Goal: Information Seeking & Learning: Learn about a topic

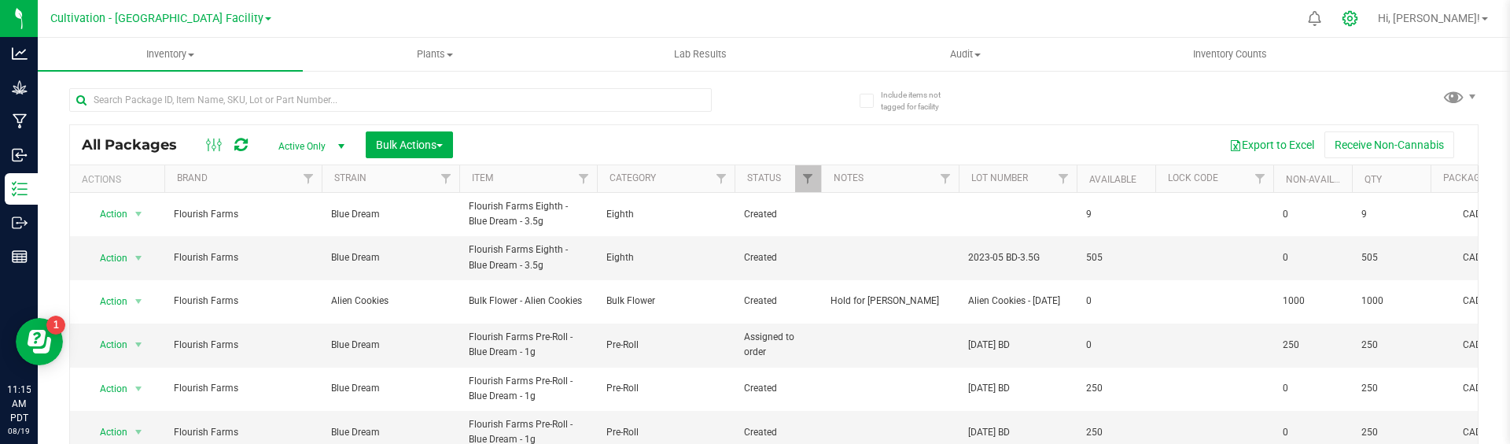
click at [1358, 18] on icon at bounding box center [1350, 18] width 17 height 17
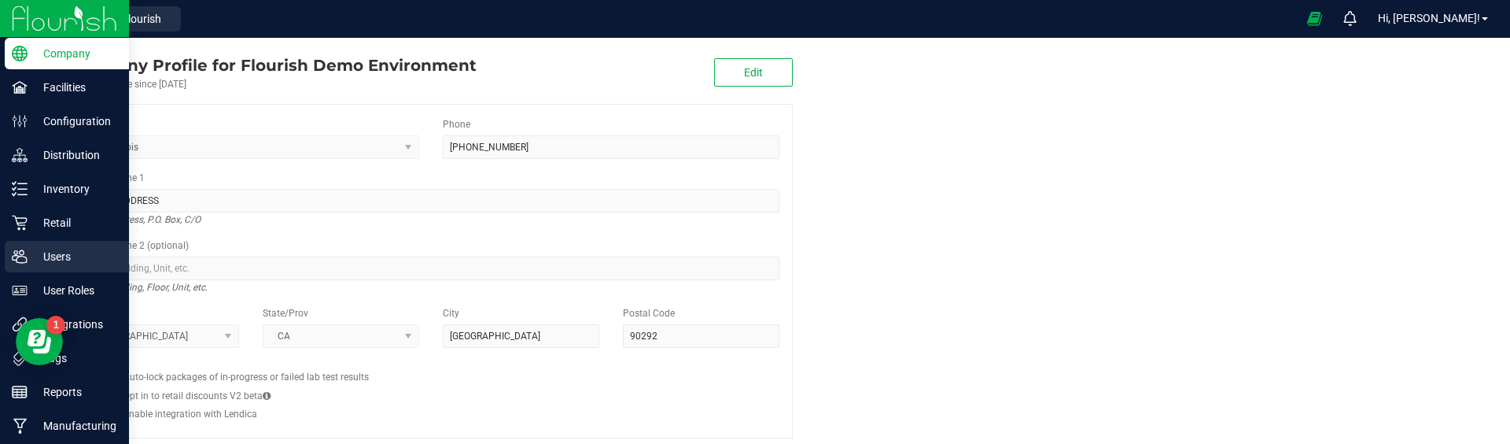
click at [34, 260] on p "Users" at bounding box center [75, 256] width 94 height 19
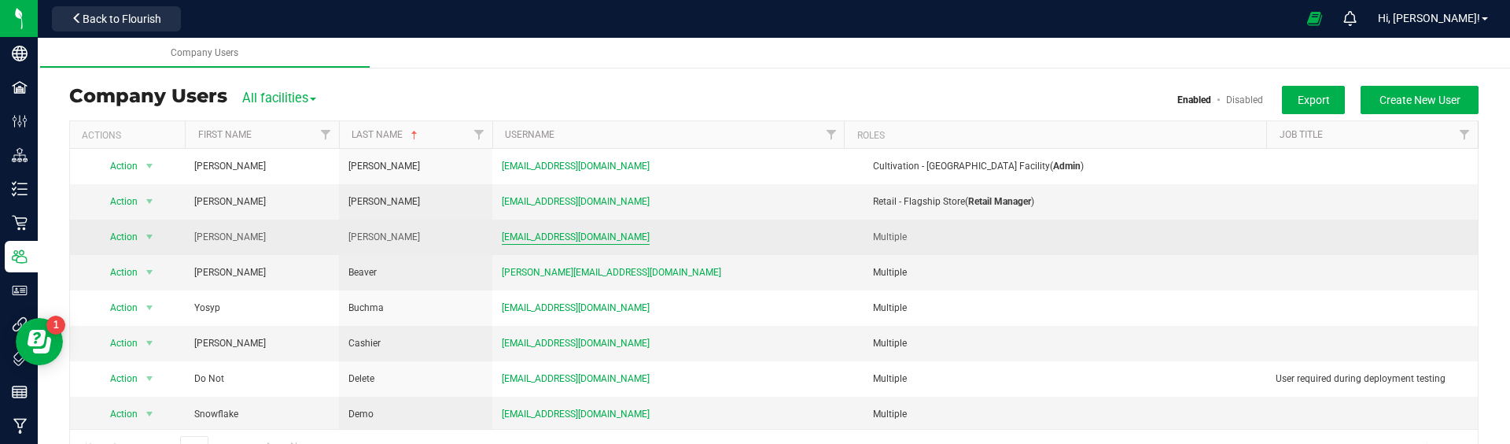
click at [577, 234] on span "[EMAIL_ADDRESS][DOMAIN_NAME]" at bounding box center [576, 237] width 148 height 15
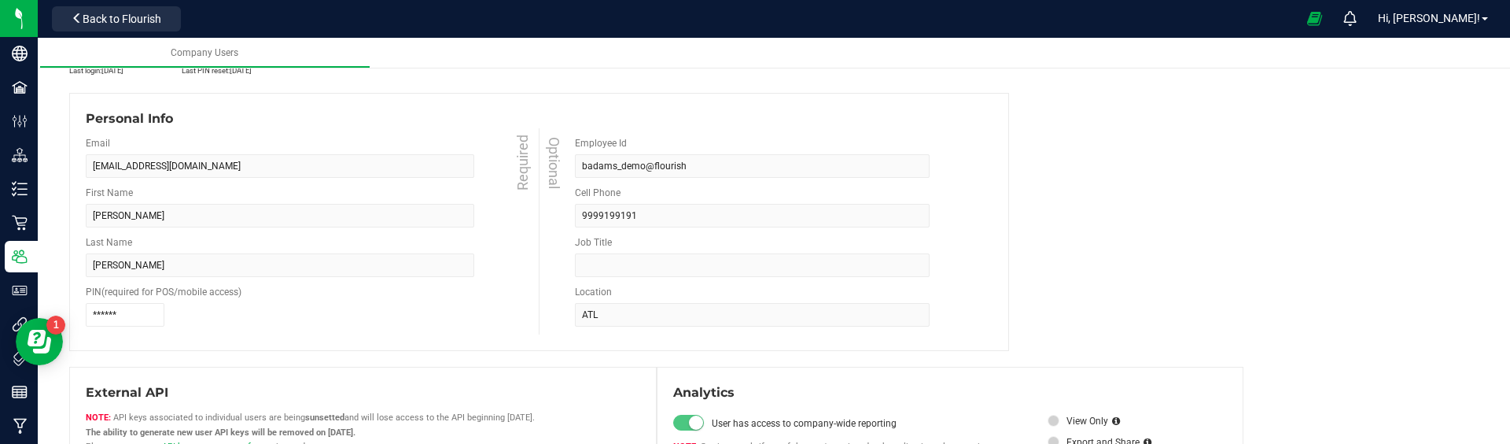
scroll to position [286, 0]
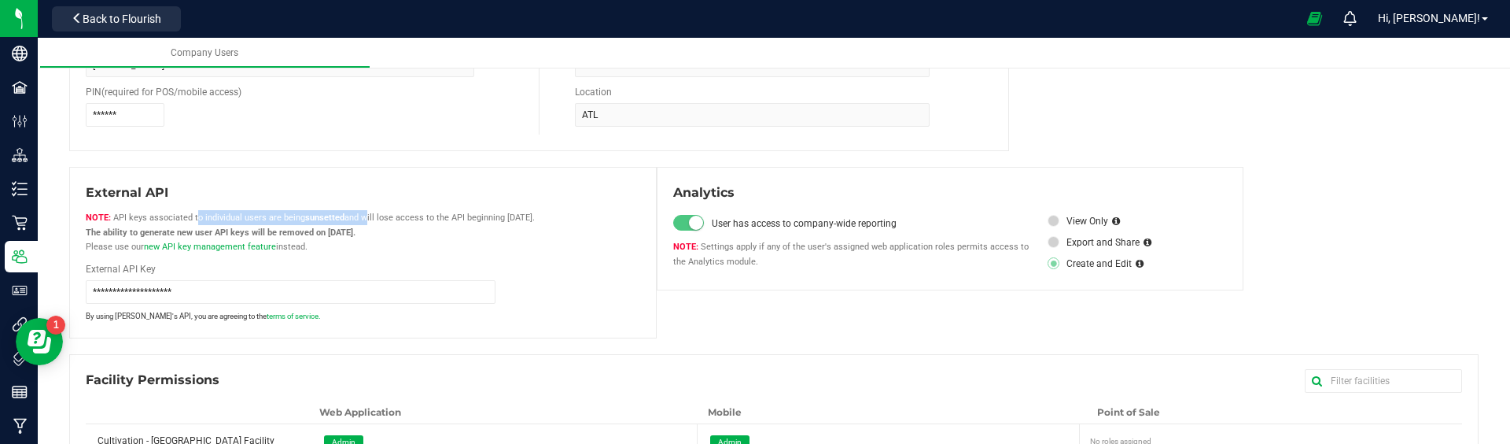
drag, startPoint x: 117, startPoint y: 217, endPoint x: 363, endPoint y: 221, distance: 246.2
click at [364, 221] on span "API keys associated to individual users are being sunsetted and will lose acces…" at bounding box center [310, 231] width 449 height 39
click at [397, 223] on div "API keys associated to individual users are being sunsetted and will lose acces…" at bounding box center [363, 232] width 578 height 44
click at [404, 221] on span "API keys associated to individual users are being sunsetted and will lose acces…" at bounding box center [310, 231] width 449 height 39
drag, startPoint x: 404, startPoint y: 221, endPoint x: 511, endPoint y: 218, distance: 107.0
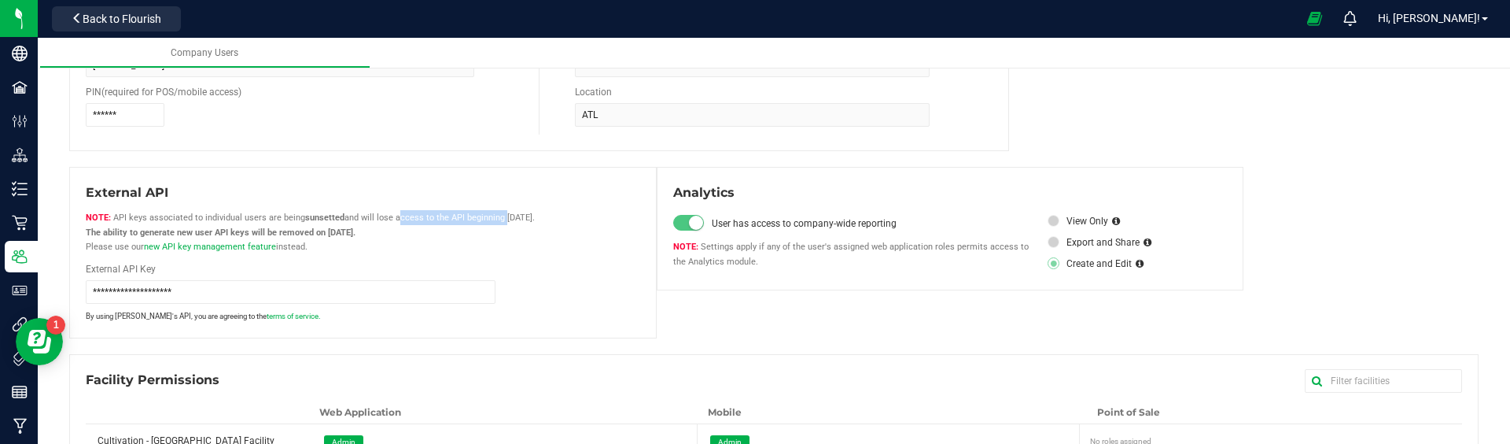
click at [504, 218] on span "API keys associated to individual users are being sunsetted and will lose acces…" at bounding box center [310, 231] width 449 height 39
click at [117, 234] on strong "The ability to generate new user API keys will be removed on [DATE]." at bounding box center [221, 232] width 270 height 10
drag, startPoint x: 117, startPoint y: 234, endPoint x: 222, endPoint y: 230, distance: 104.7
click at [222, 230] on strong "The ability to generate new user API keys will be removed on [DATE]." at bounding box center [221, 232] width 270 height 10
click at [350, 230] on strong "The ability to generate new user API keys will be removed on [DATE]." at bounding box center [221, 232] width 270 height 10
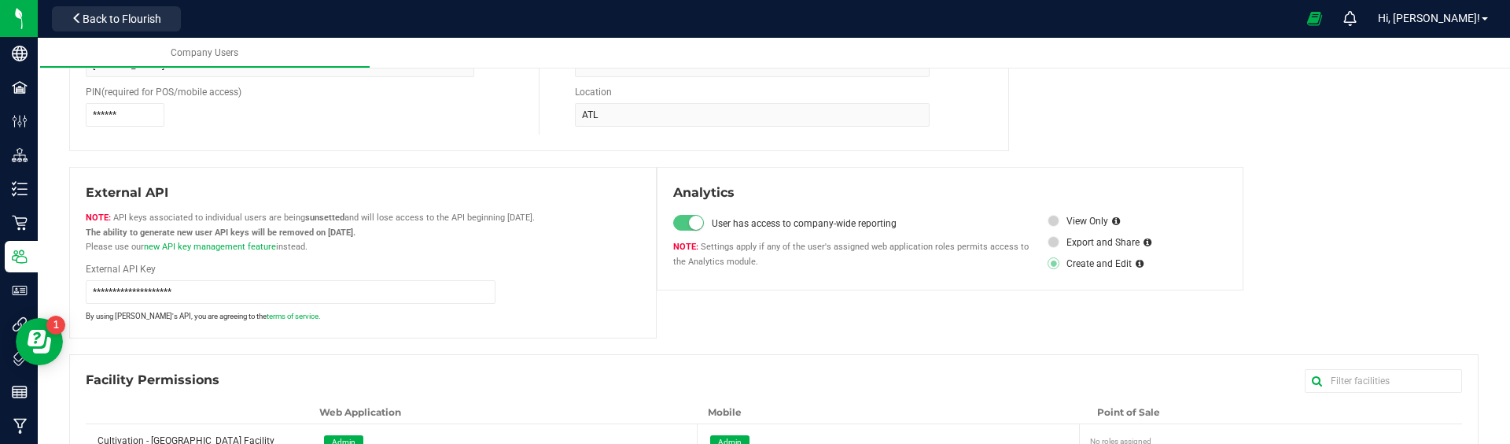
drag, startPoint x: 356, startPoint y: 230, endPoint x: 411, endPoint y: 227, distance: 55.1
click at [355, 227] on strong "The ability to generate new user API keys will be removed on [DATE]." at bounding box center [221, 232] width 270 height 10
click at [464, 237] on div "API keys associated to individual users are being sunsetted and will lose acces…" at bounding box center [363, 232] width 578 height 44
click at [214, 247] on link "new API key management feature" at bounding box center [210, 246] width 132 height 10
drag, startPoint x: 438, startPoint y: 247, endPoint x: 418, endPoint y: 249, distance: 19.7
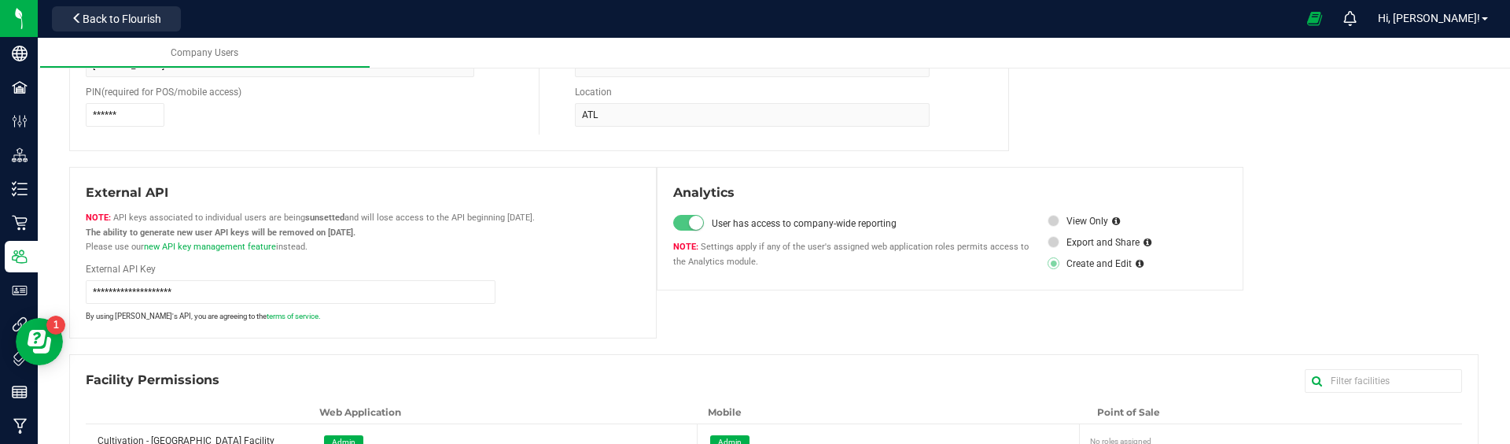
click at [437, 247] on div "API keys associated to individual users are being sunsetted and will lose acces…" at bounding box center [363, 232] width 578 height 44
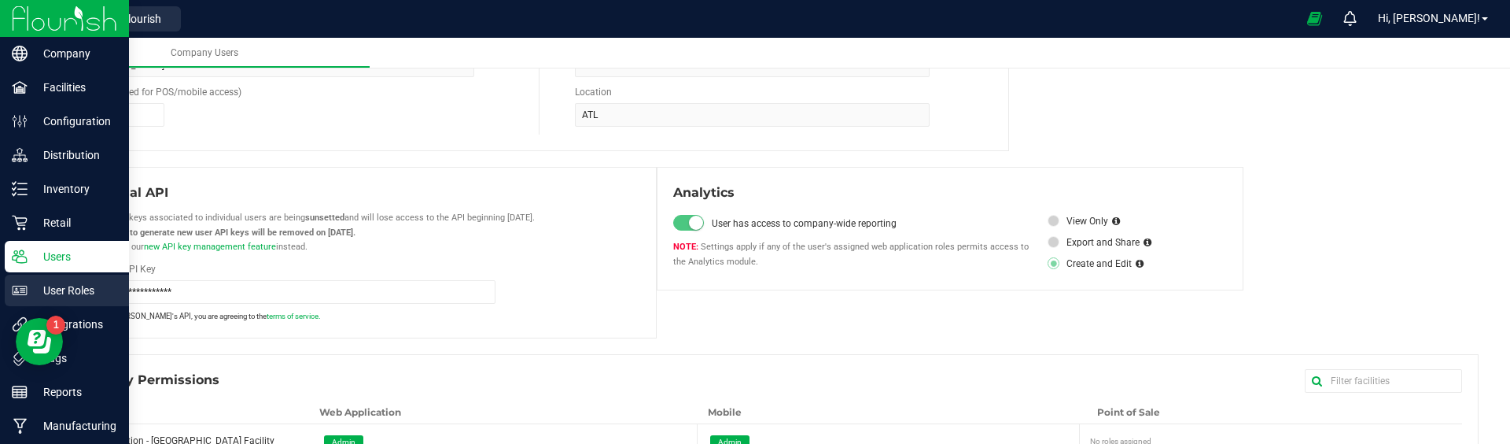
drag, startPoint x: 14, startPoint y: 291, endPoint x: 81, endPoint y: 288, distance: 66.9
click at [14, 291] on icon at bounding box center [20, 289] width 15 height 9
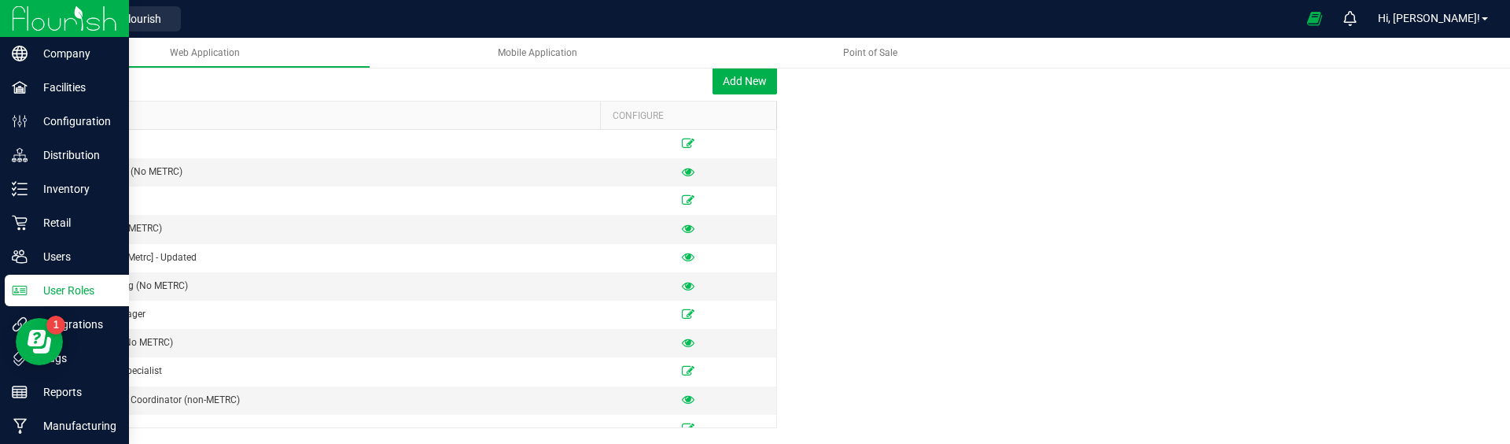
scroll to position [61, 0]
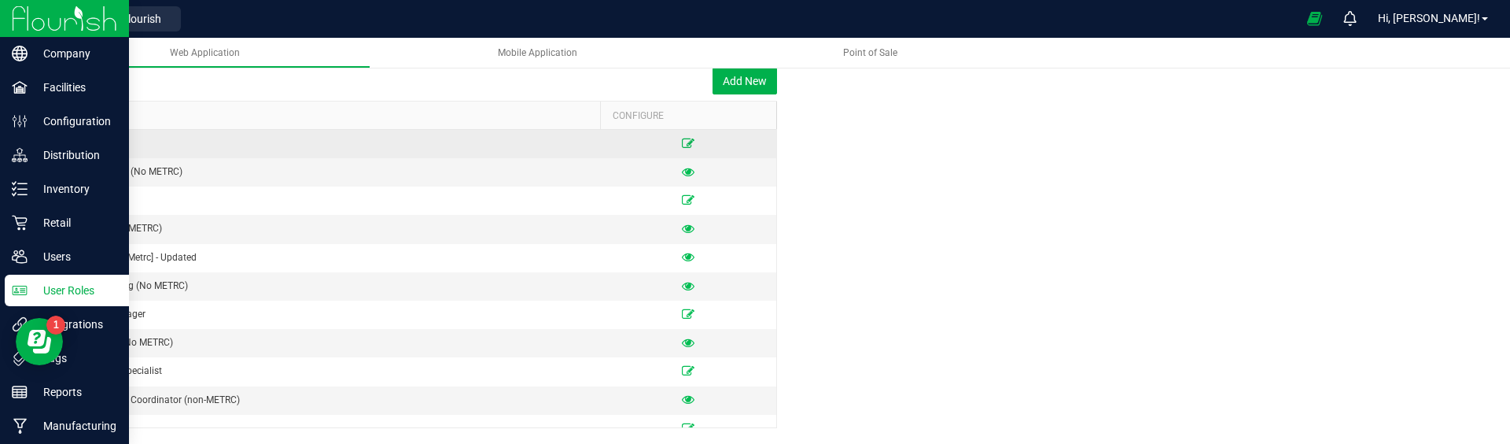
click at [686, 146] on icon at bounding box center [688, 142] width 13 height 9
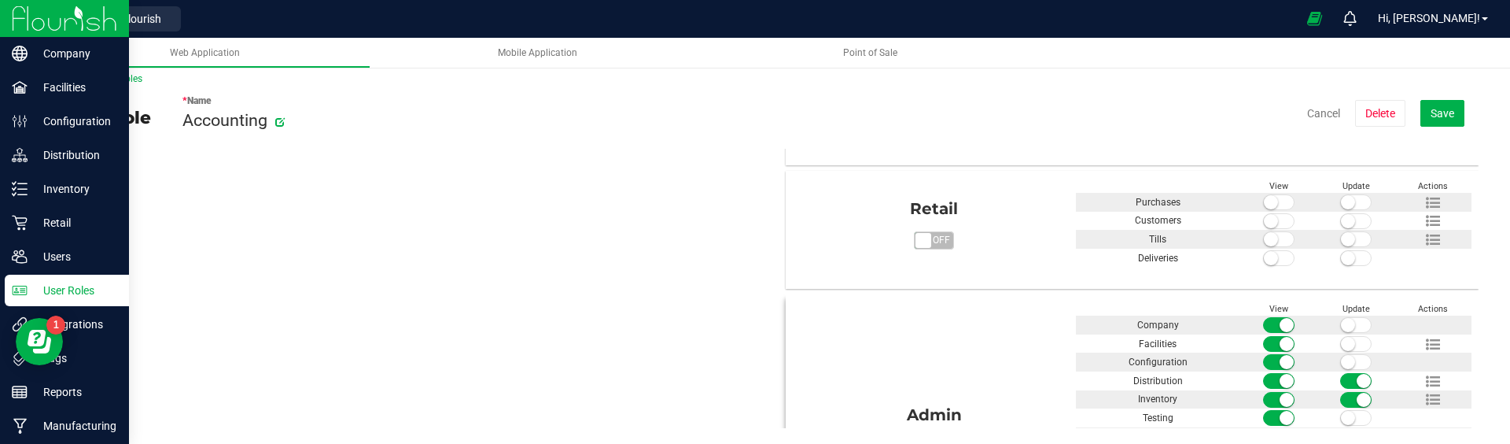
scroll to position [810, 0]
